Goal: Transaction & Acquisition: Purchase product/service

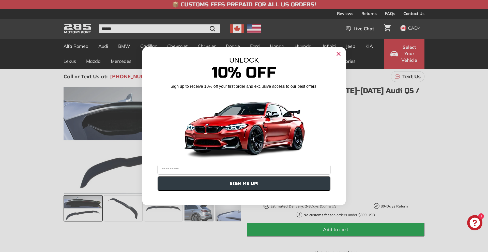
click at [336, 53] on circle "Close dialog" at bounding box center [339, 54] width 8 height 8
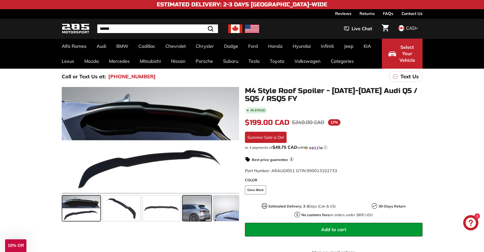
click at [194, 210] on span at bounding box center [197, 207] width 29 height 25
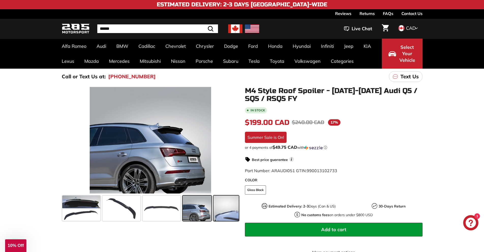
click at [214, 210] on span at bounding box center [225, 207] width 25 height 25
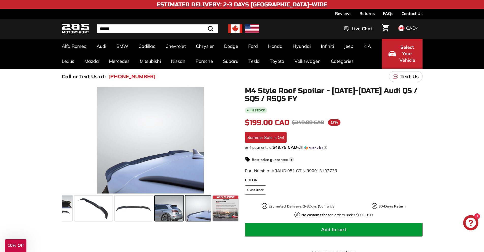
click at [170, 212] on span at bounding box center [169, 207] width 29 height 25
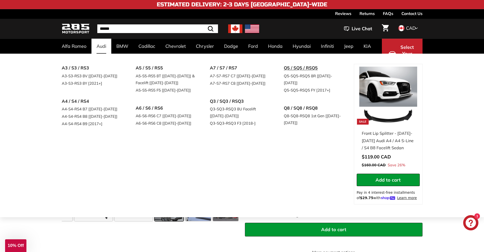
click at [288, 67] on link "Q5 / SQ5 / RSQ5" at bounding box center [314, 68] width 60 height 8
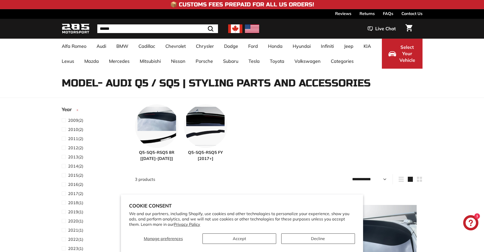
select select "**********"
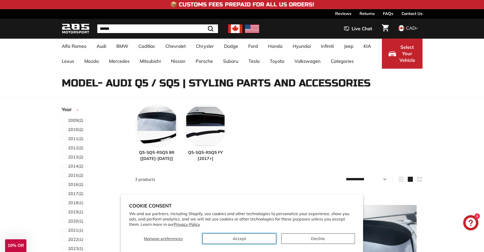
click at [242, 237] on button "Accept" at bounding box center [240, 238] width 74 height 10
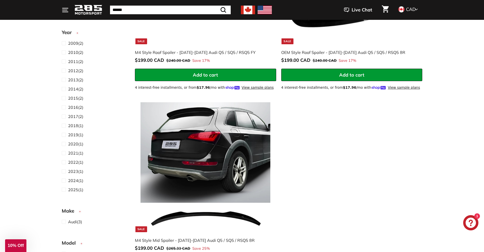
scroll to position [127, 0]
